Goal: Navigation & Orientation: Find specific page/section

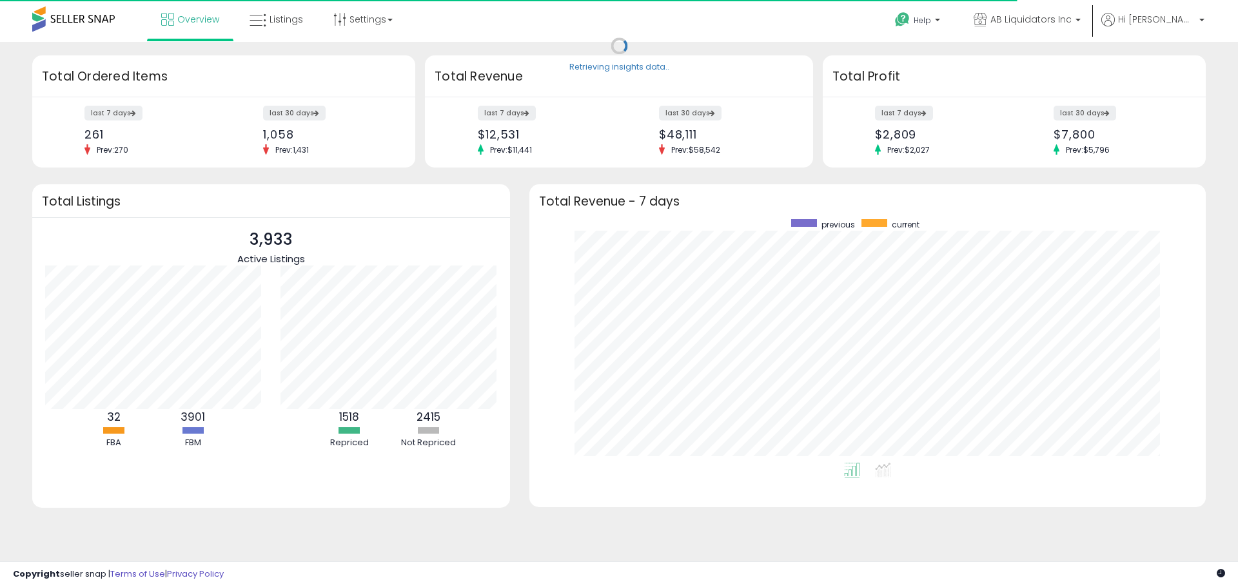
scroll to position [244, 650]
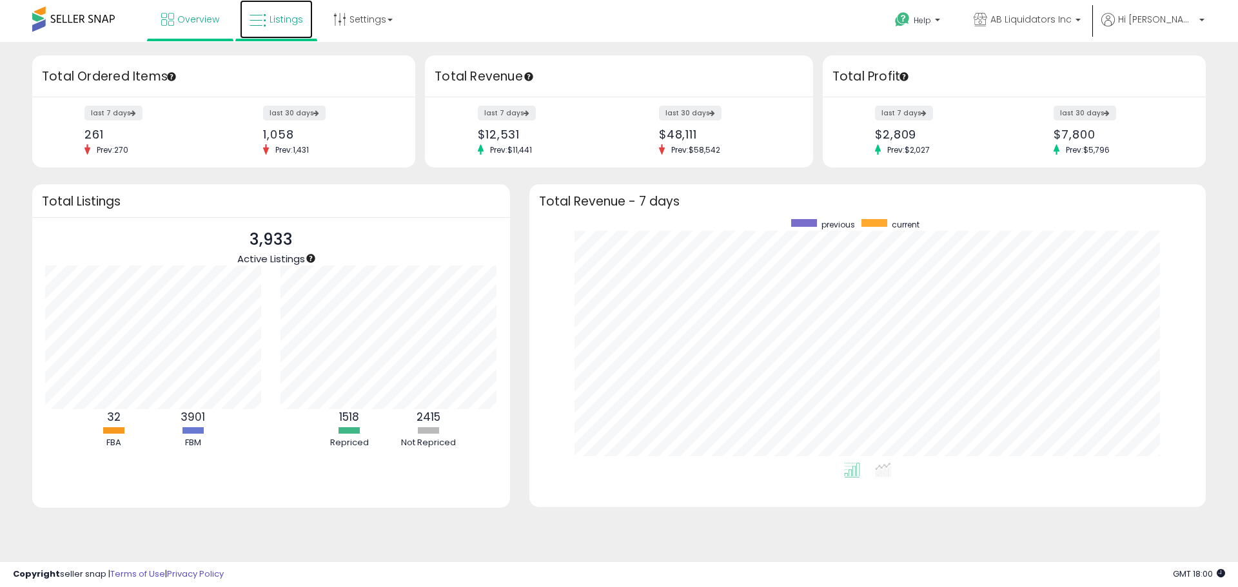
click at [273, 17] on span "Listings" at bounding box center [286, 19] width 34 height 13
